Goal: Information Seeking & Learning: Learn about a topic

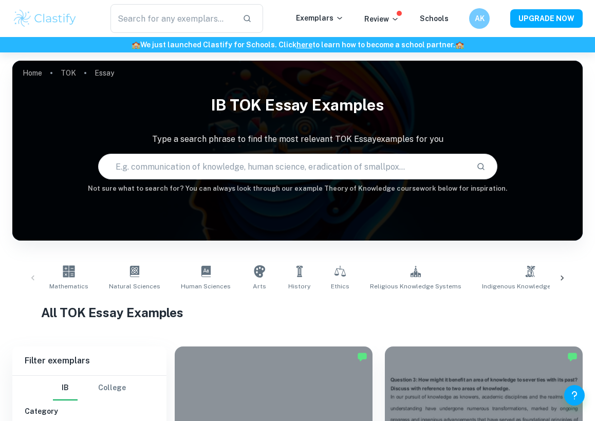
scroll to position [272, 0]
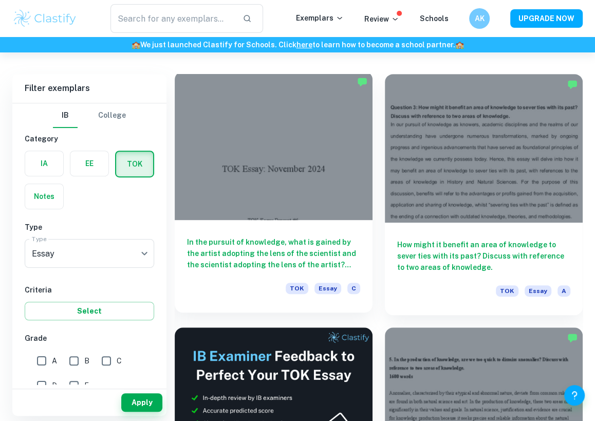
click at [248, 260] on h6 "In the pursuit of knowledge, what is gained by the artist adopting the lens of …" at bounding box center [273, 253] width 173 height 34
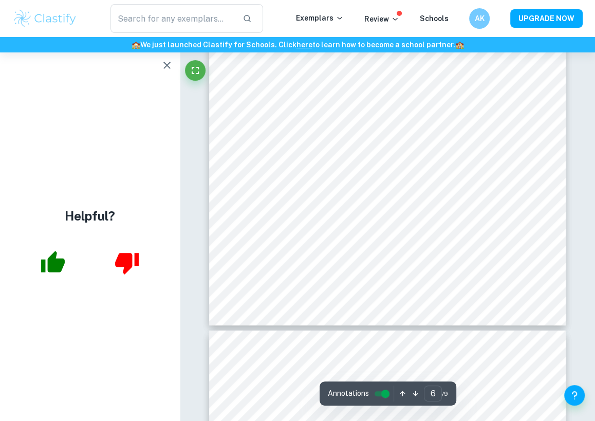
scroll to position [2667, 0]
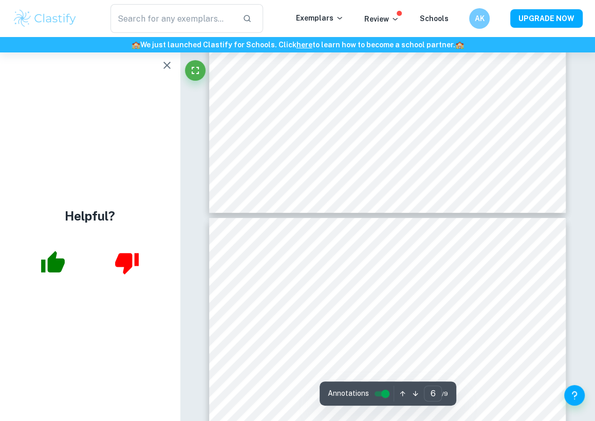
type input "7"
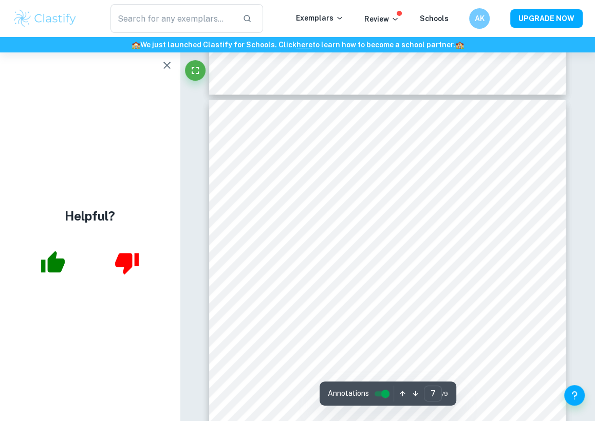
scroll to position [2886, 0]
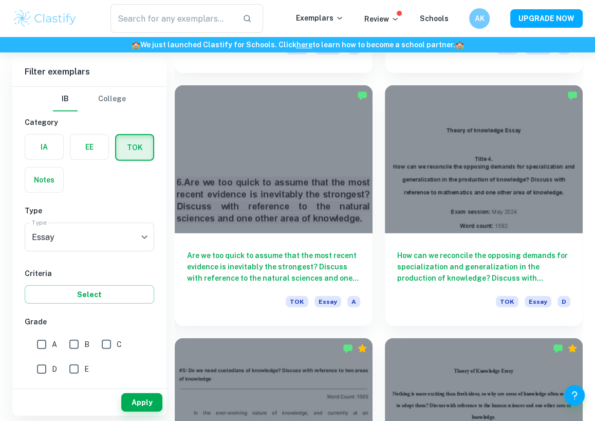
scroll to position [1781, 0]
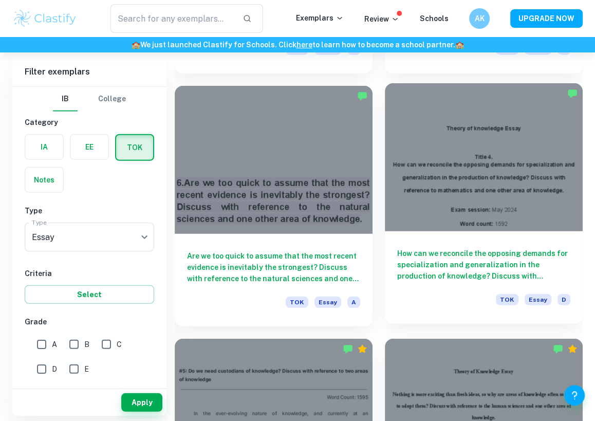
click at [464, 262] on h6 "How can we reconcile the opposing demands for specialization and generalization…" at bounding box center [483, 265] width 173 height 34
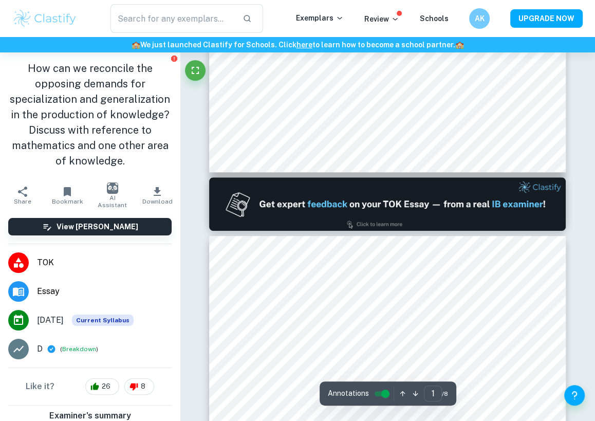
type input "2"
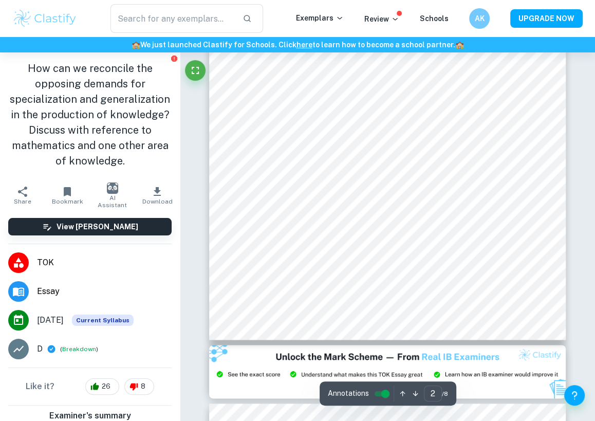
scroll to position [713, 0]
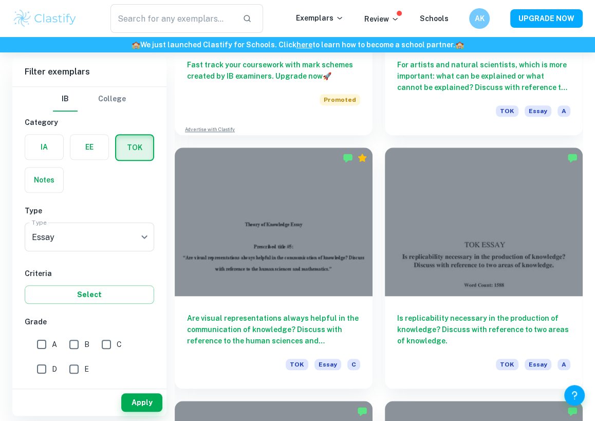
scroll to position [3263, 0]
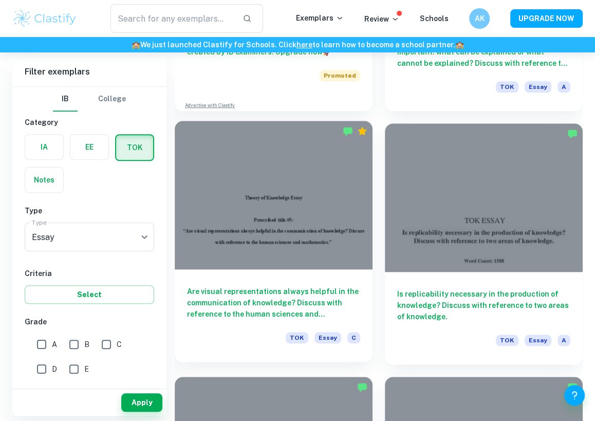
click at [267, 315] on h6 "Are visual representations always helpful in the communication of knowledge? Di…" at bounding box center [273, 303] width 173 height 34
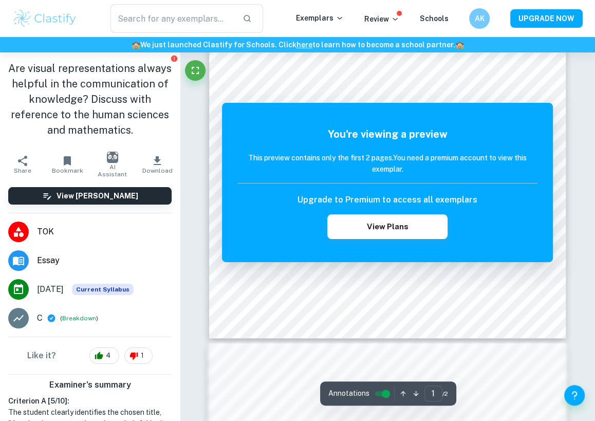
scroll to position [360, 0]
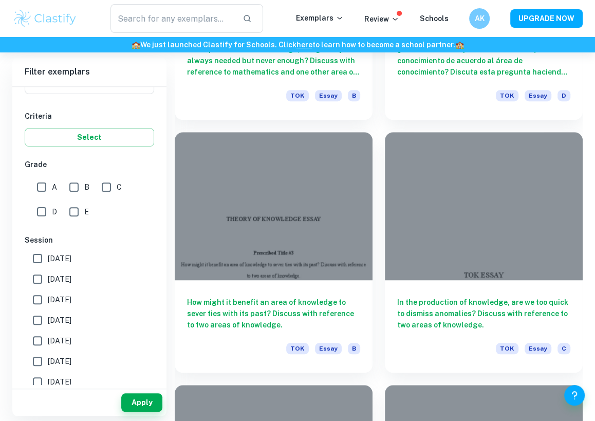
scroll to position [5788, 0]
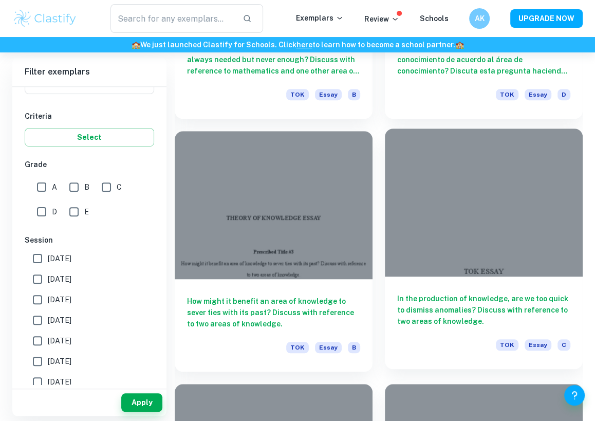
click at [422, 310] on h6 "In the production of knowledge, are we too quick to dismiss anomalies? Discuss …" at bounding box center [483, 310] width 173 height 34
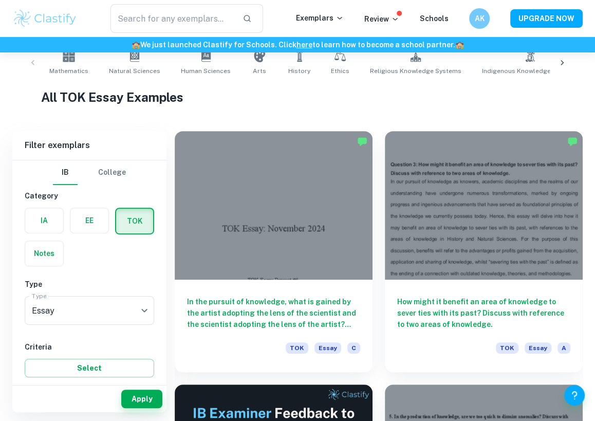
scroll to position [211, 0]
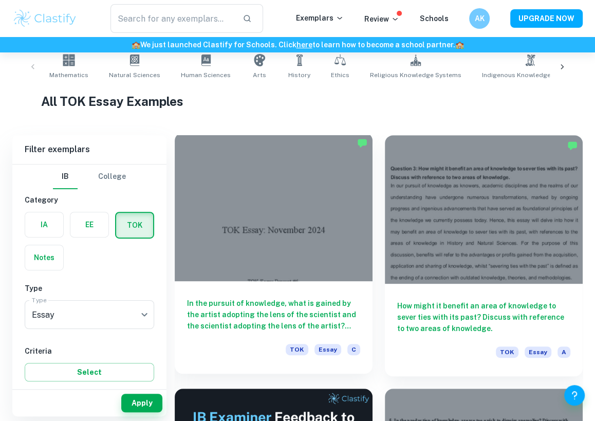
click at [339, 307] on h6 "In the pursuit of knowledge, what is gained by the artist adopting the lens of …" at bounding box center [273, 315] width 173 height 34
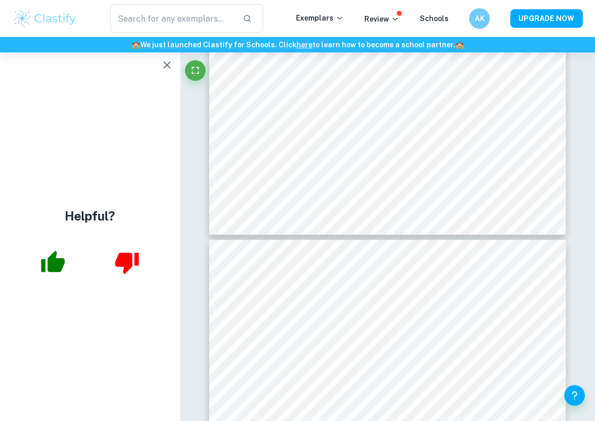
scroll to position [662, 0]
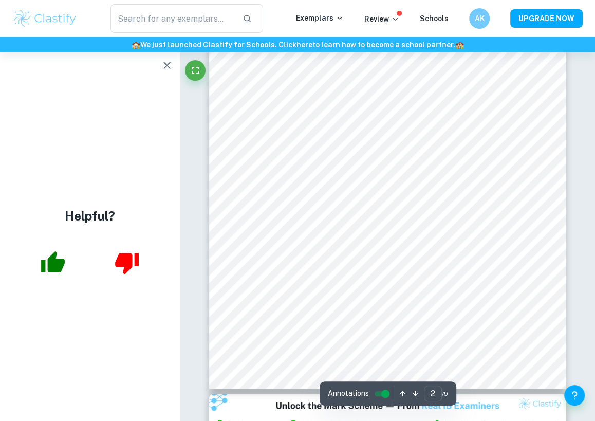
type input "1"
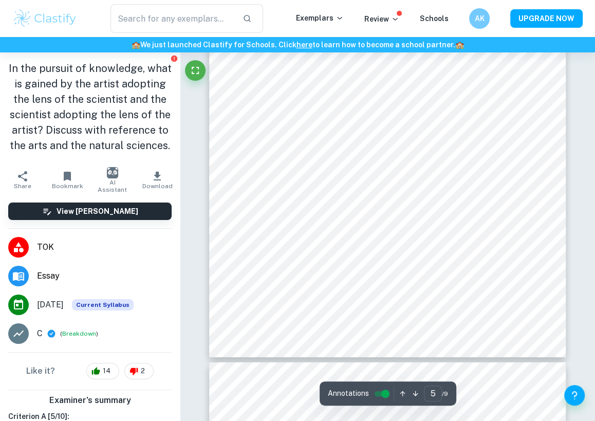
scroll to position [2144, 0]
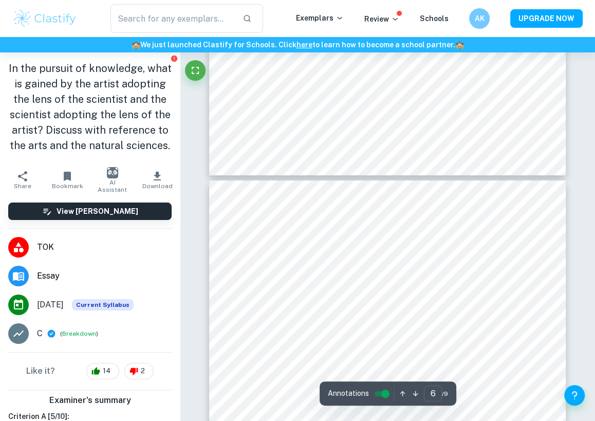
type input "7"
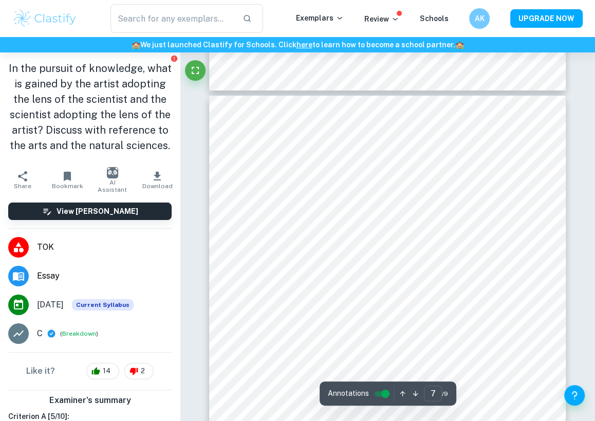
scroll to position [2889, 0]
